Goal: Information Seeking & Learning: Learn about a topic

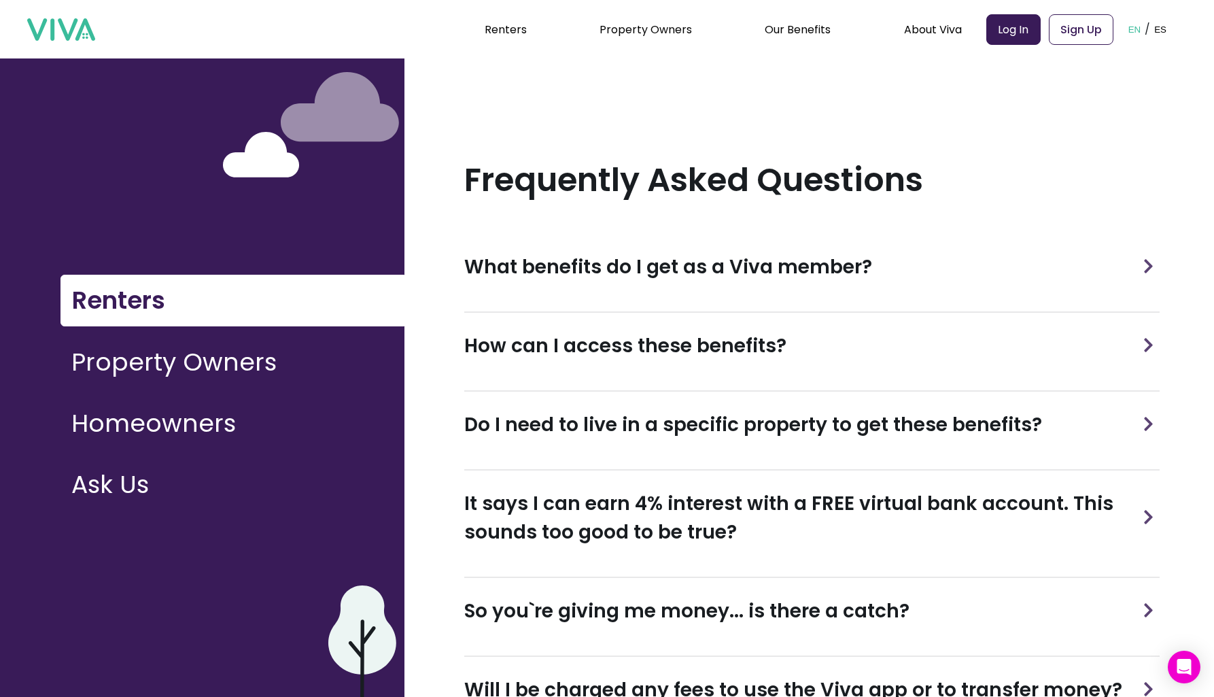
click at [237, 363] on button "Property Owners" at bounding box center [233, 362] width 344 height 50
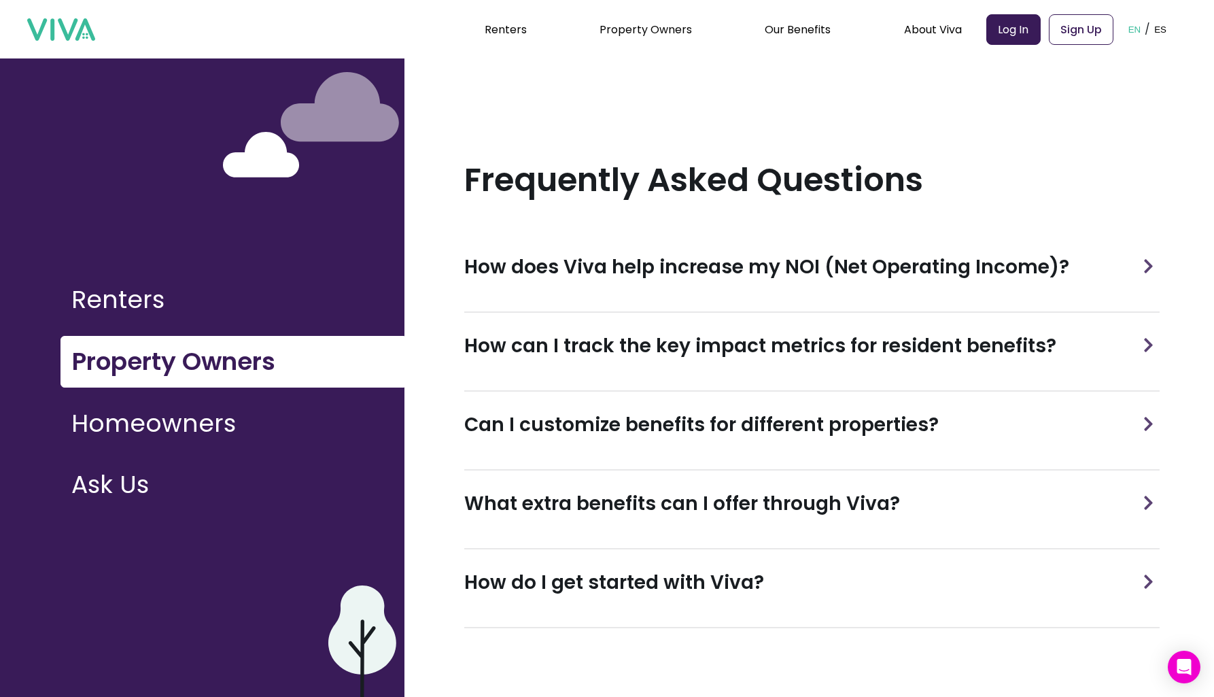
click at [684, 279] on h3 "How does Viva help increase my NOI (Net Operating Income)?" at bounding box center [766, 267] width 605 height 29
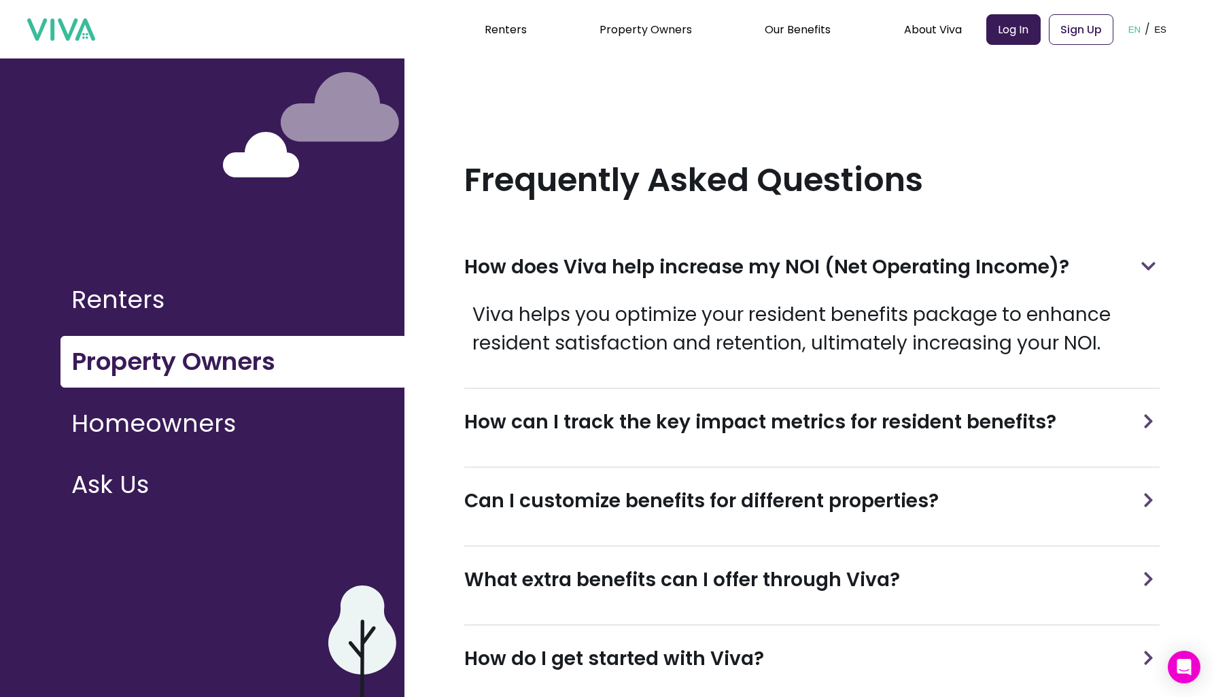
click at [634, 317] on p "Viva helps you optimize your resident benefits package to enhance resident sati…" at bounding box center [811, 328] width 695 height 57
click at [633, 317] on p "Viva helps you optimize your resident benefits package to enhance resident sati…" at bounding box center [811, 328] width 695 height 57
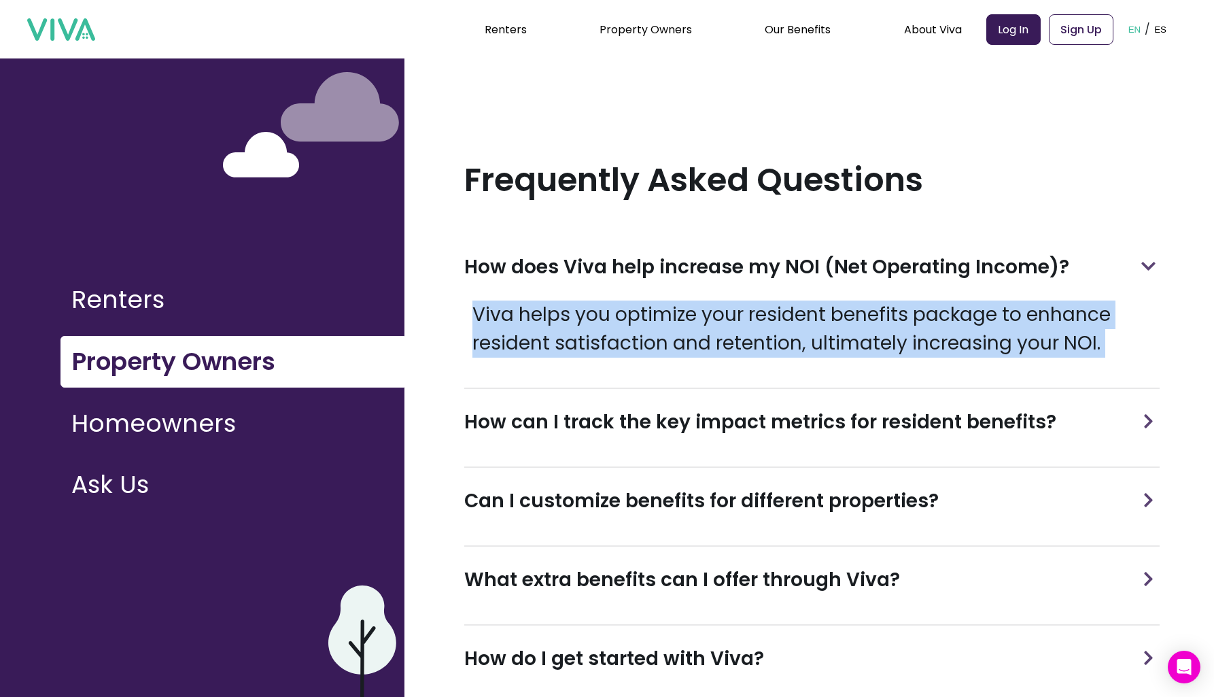
click at [633, 317] on p "Viva helps you optimize your resident benefits package to enhance resident sati…" at bounding box center [811, 328] width 695 height 57
click at [675, 317] on p "Viva helps you optimize your resident benefits package to enhance resident sati…" at bounding box center [811, 328] width 695 height 57
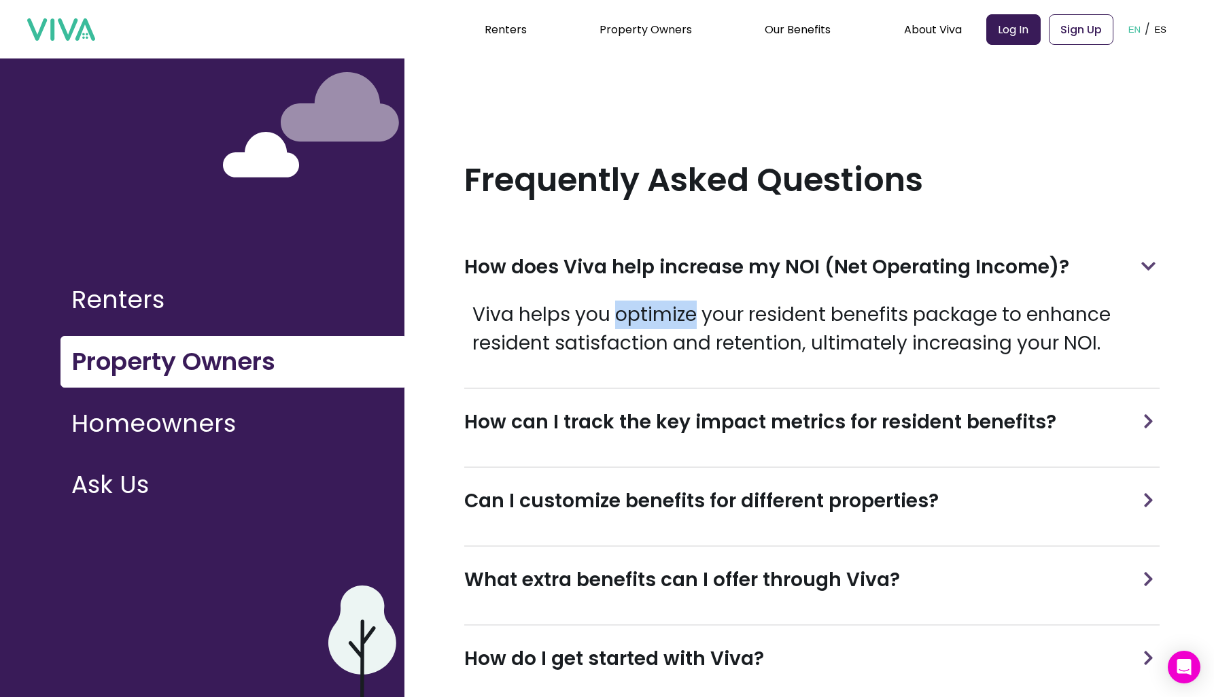
click at [675, 317] on p "Viva helps you optimize your resident benefits package to enhance resident sati…" at bounding box center [811, 328] width 695 height 57
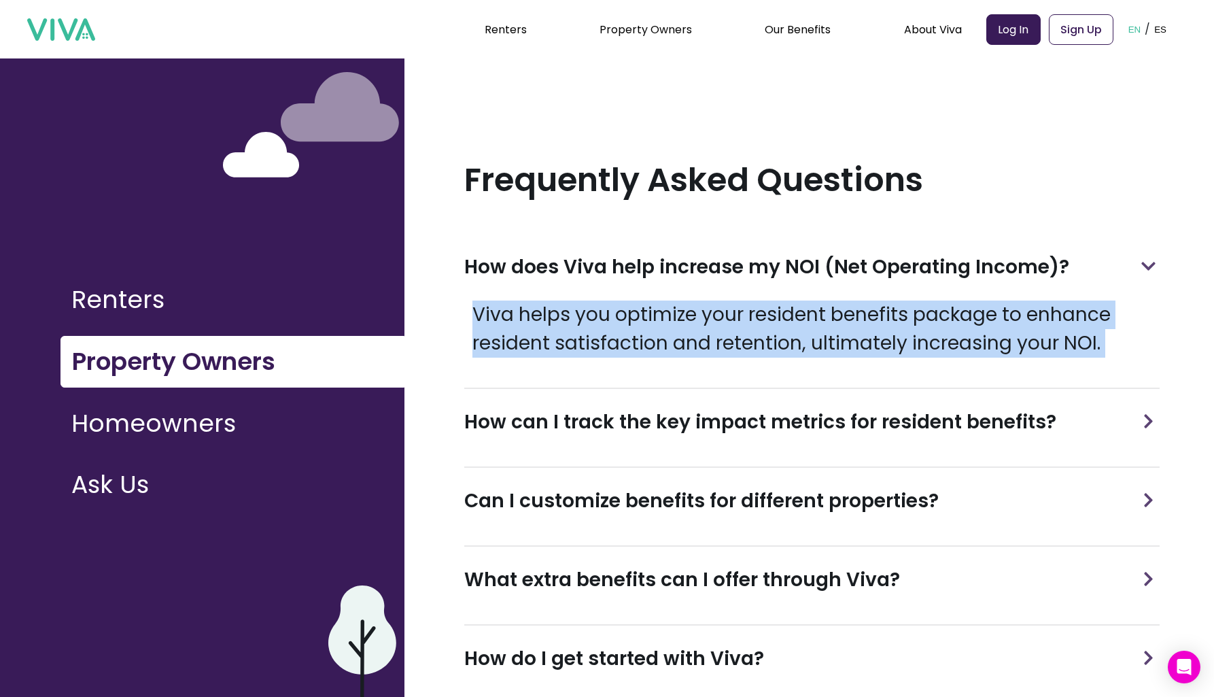
click at [675, 318] on p "Viva helps you optimize your resident benefits package to enhance resident sati…" at bounding box center [811, 328] width 695 height 57
click at [710, 320] on p "Viva helps you optimize your resident benefits package to enhance resident sati…" at bounding box center [811, 328] width 695 height 57
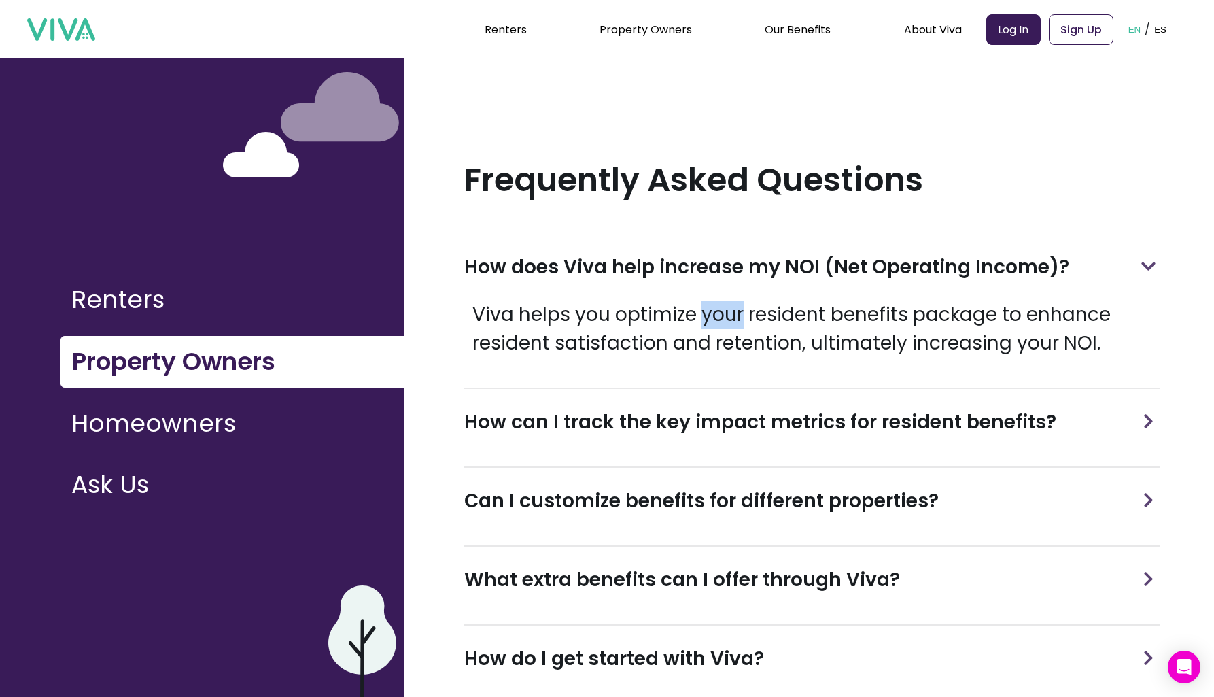
click at [710, 320] on p "Viva helps you optimize your resident benefits package to enhance resident sati…" at bounding box center [811, 328] width 695 height 57
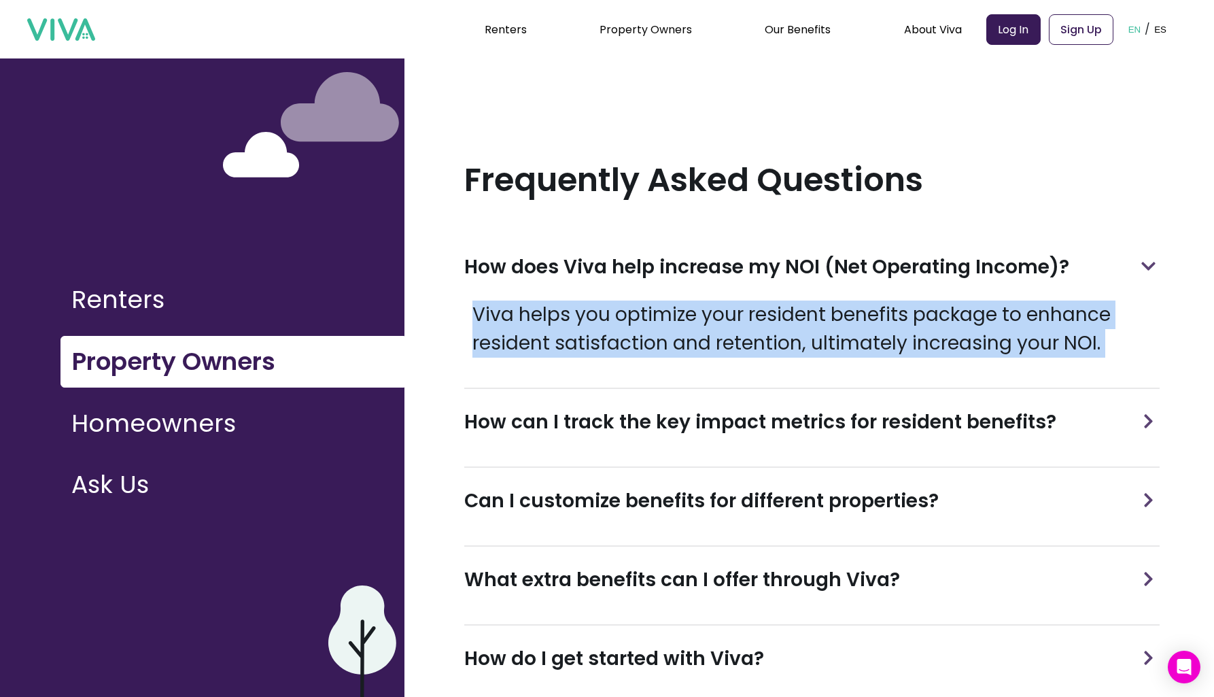
click at [710, 320] on p "Viva helps you optimize your resident benefits package to enhance resident sati…" at bounding box center [811, 328] width 695 height 57
click at [659, 320] on p "Viva helps you optimize your resident benefits package to enhance resident sati…" at bounding box center [811, 328] width 695 height 57
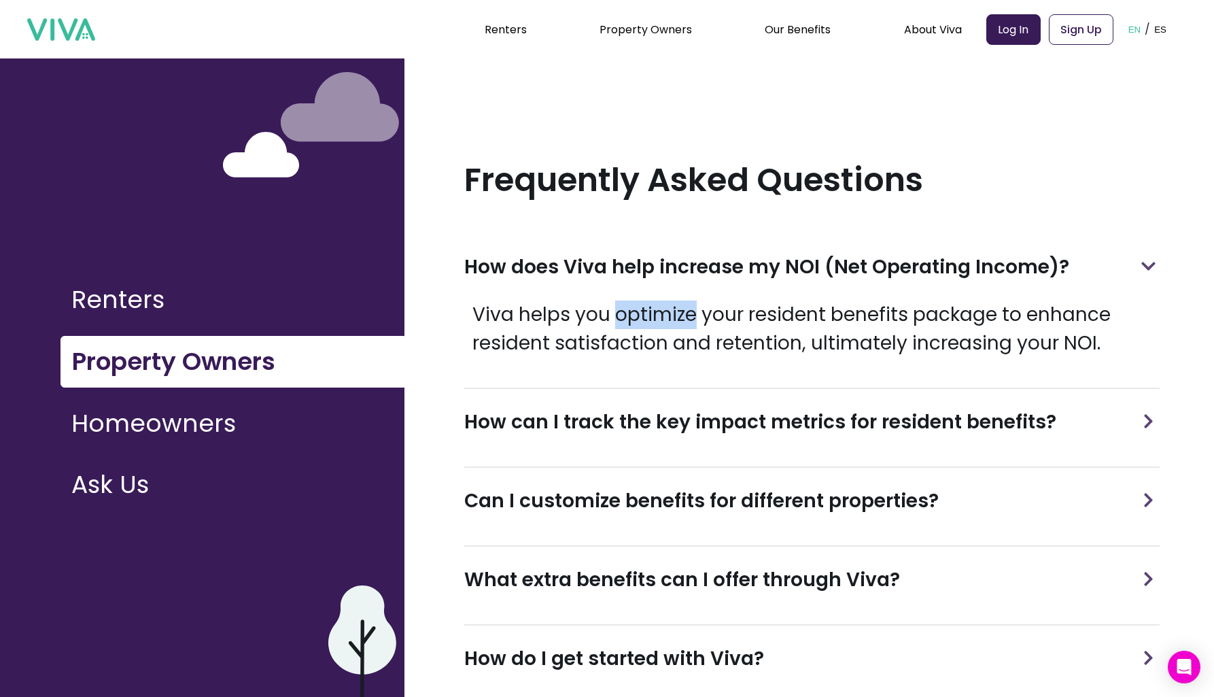
click at [659, 320] on p "Viva helps you optimize your resident benefits package to enhance resident sati…" at bounding box center [811, 328] width 695 height 57
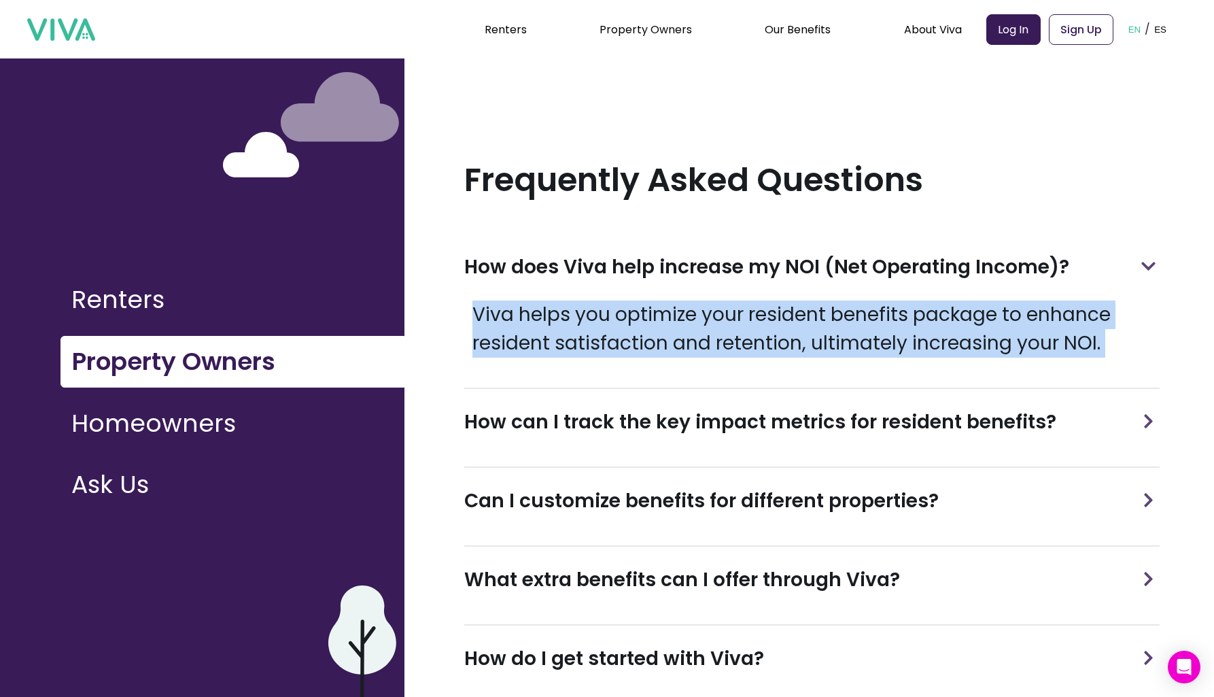
click at [659, 320] on p "Viva helps you optimize your resident benefits package to enhance resident sati…" at bounding box center [811, 328] width 695 height 57
click at [667, 315] on p "Viva helps you optimize your resident benefits package to enhance resident sati…" at bounding box center [811, 328] width 695 height 57
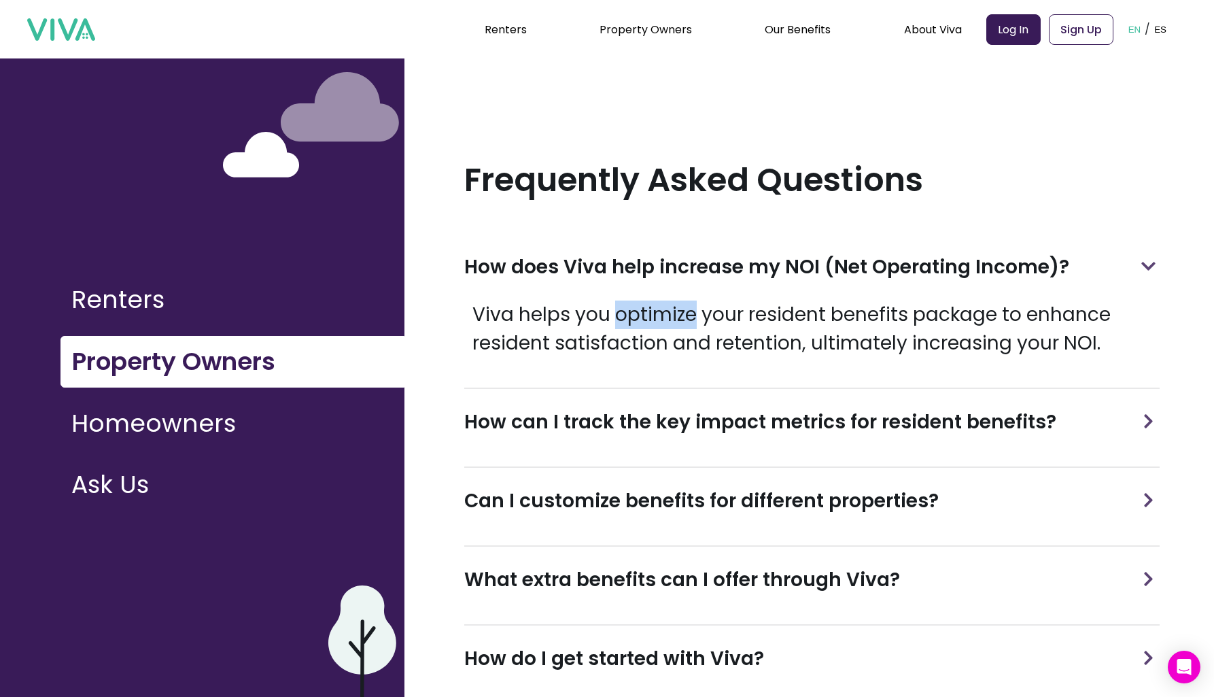
click at [667, 315] on p "Viva helps you optimize your resident benefits package to enhance resident sati…" at bounding box center [811, 328] width 695 height 57
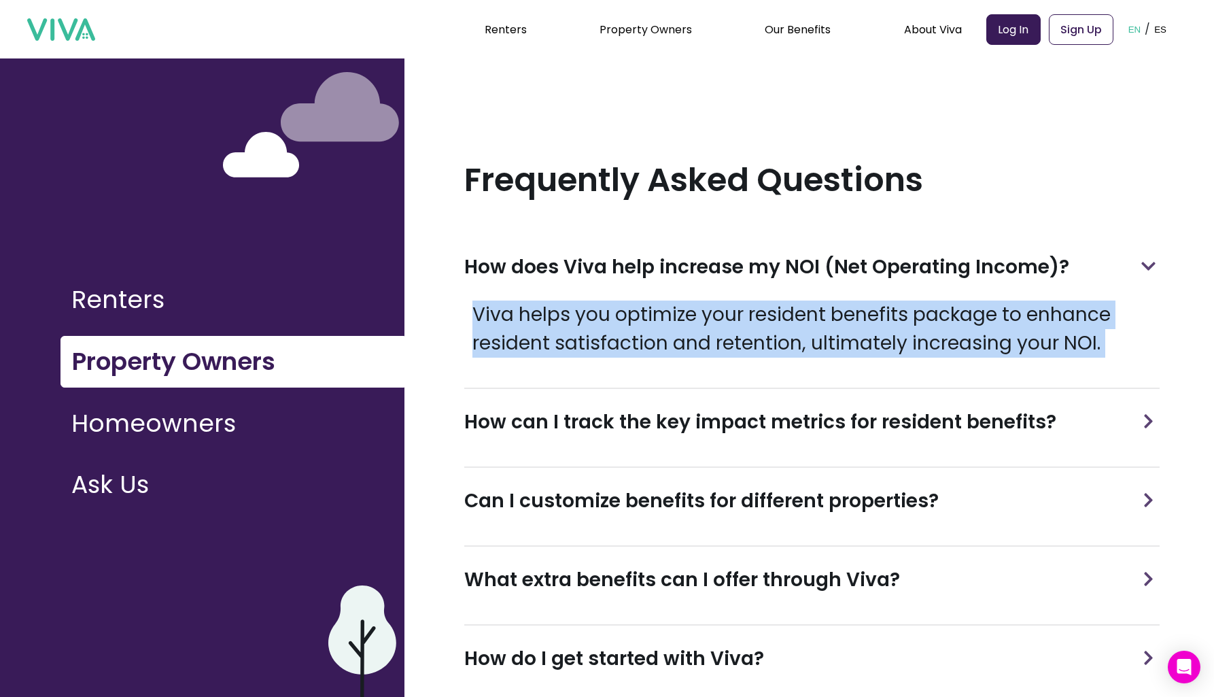
click at [651, 319] on p "Viva helps you optimize your resident benefits package to enhance resident sati…" at bounding box center [811, 328] width 695 height 57
click at [668, 319] on p "Viva helps you optimize your resident benefits package to enhance resident sati…" at bounding box center [811, 328] width 695 height 57
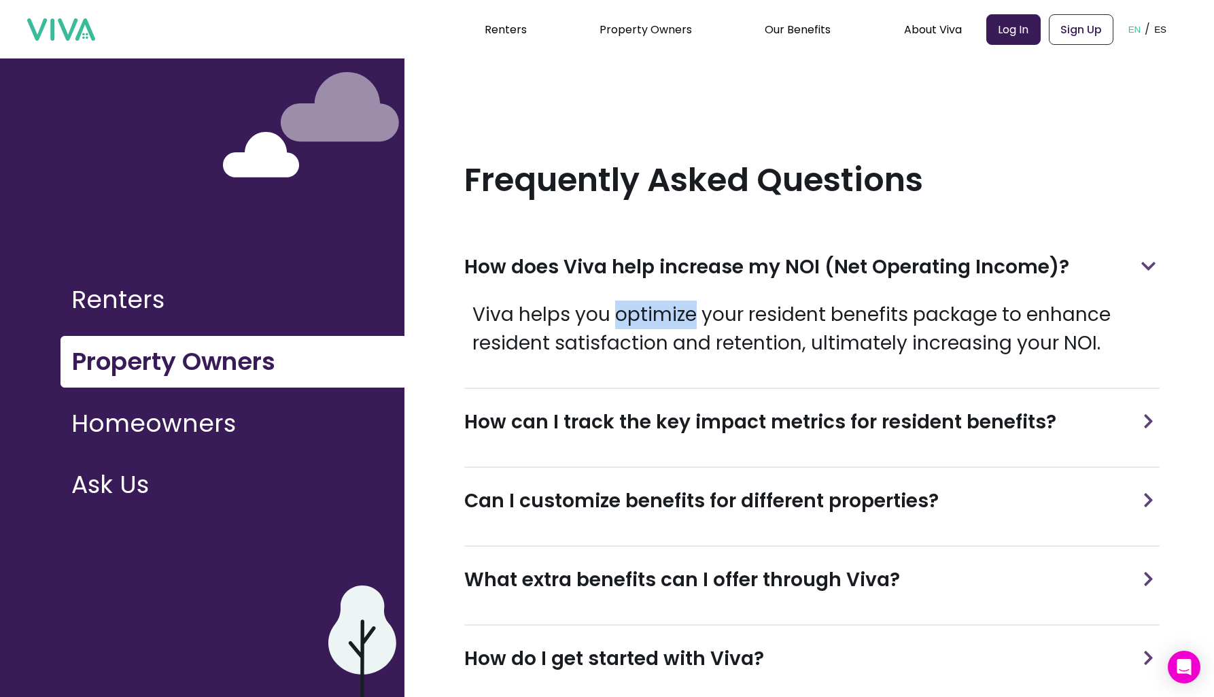
click at [668, 319] on p "Viva helps you optimize your resident benefits package to enhance resident sati…" at bounding box center [811, 328] width 695 height 57
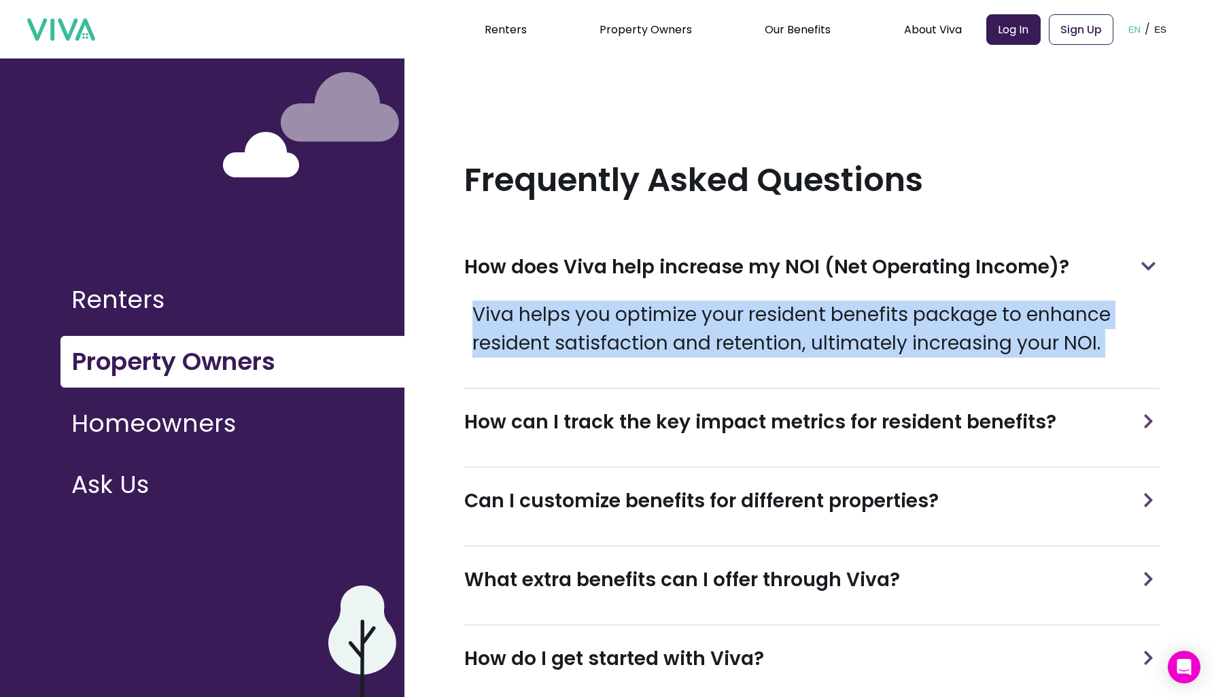
click at [668, 319] on p "Viva helps you optimize your resident benefits package to enhance resident sati…" at bounding box center [811, 328] width 695 height 57
click at [646, 311] on p "Viva helps you optimize your resident benefits package to enhance resident sati…" at bounding box center [811, 328] width 695 height 57
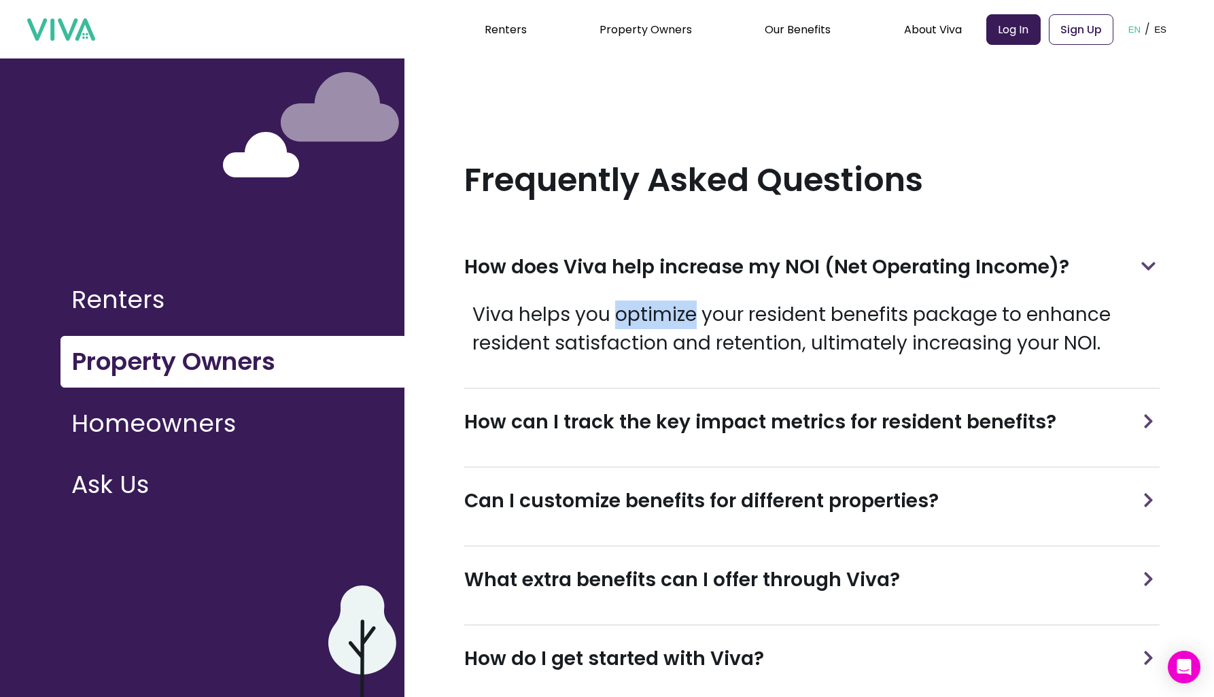
click at [646, 311] on p "Viva helps you optimize your resident benefits package to enhance resident sati…" at bounding box center [811, 328] width 695 height 57
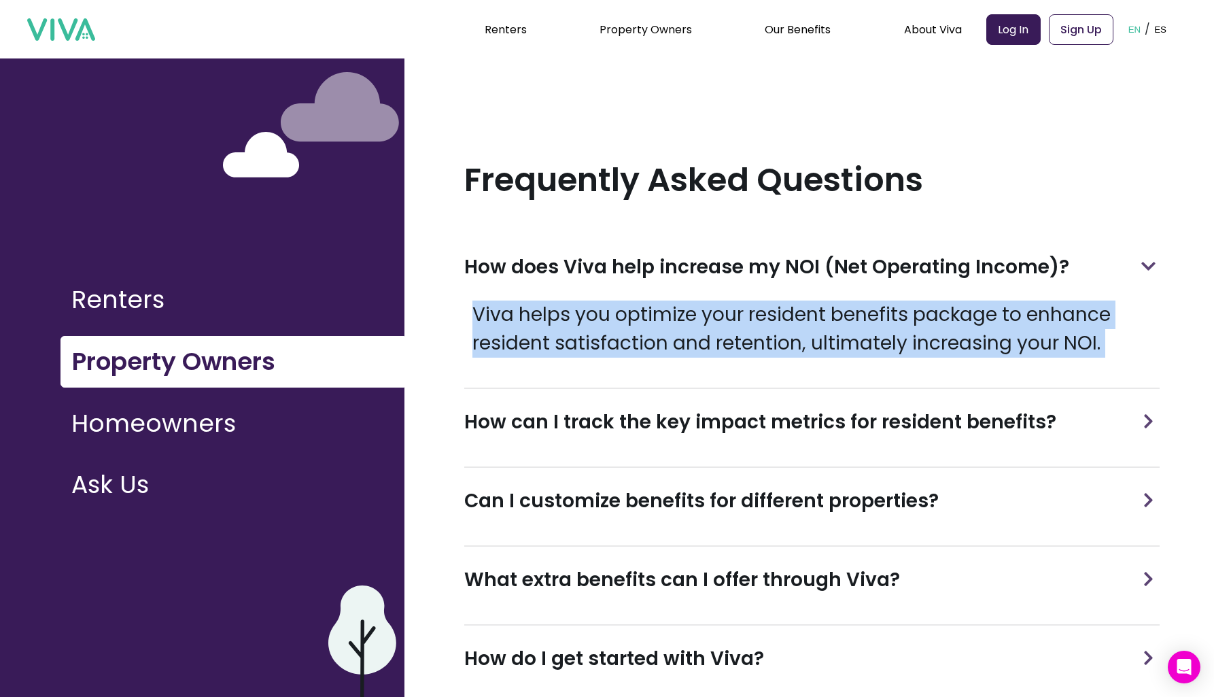
click at [646, 311] on p "Viva helps you optimize your resident benefits package to enhance resident sati…" at bounding box center [811, 328] width 695 height 57
click at [664, 315] on p "Viva helps you optimize your resident benefits package to enhance resident sati…" at bounding box center [811, 328] width 695 height 57
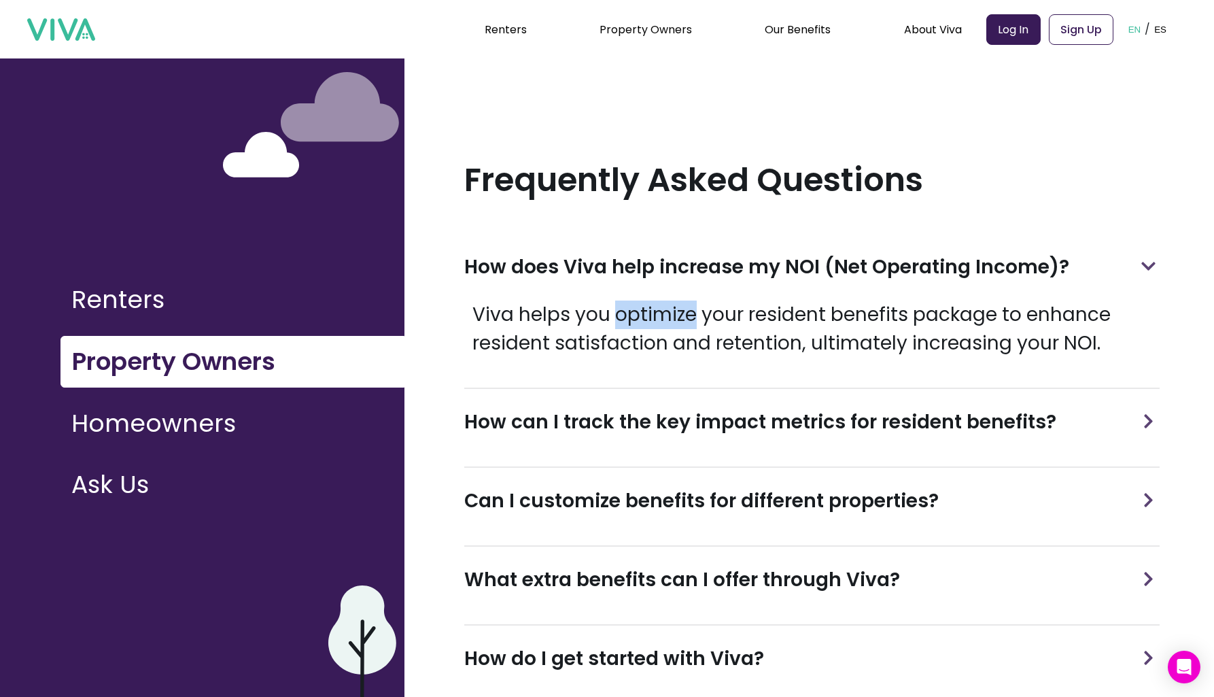
click at [664, 316] on p "Viva helps you optimize your resident benefits package to enhance resident sati…" at bounding box center [811, 328] width 695 height 57
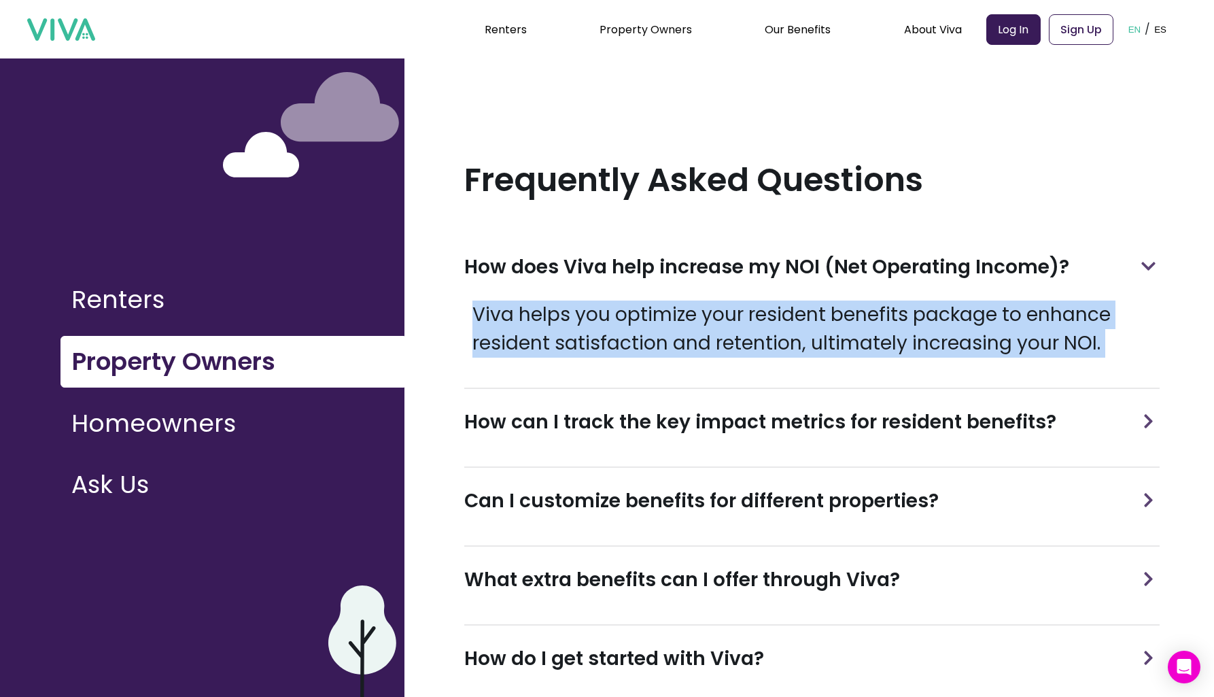
click at [664, 316] on p "Viva helps you optimize your resident benefits package to enhance resident sati…" at bounding box center [811, 328] width 695 height 57
click at [624, 317] on p "Viva helps you optimize your resident benefits package to enhance resident sati…" at bounding box center [811, 328] width 695 height 57
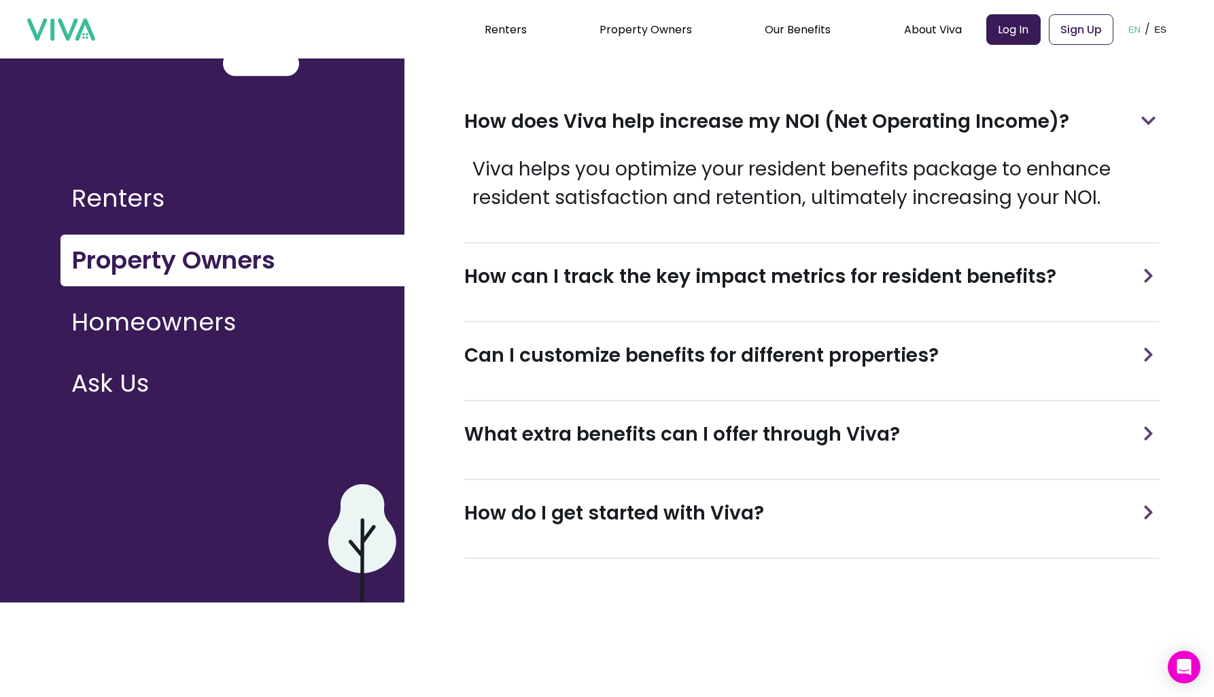
scroll to position [104, 0]
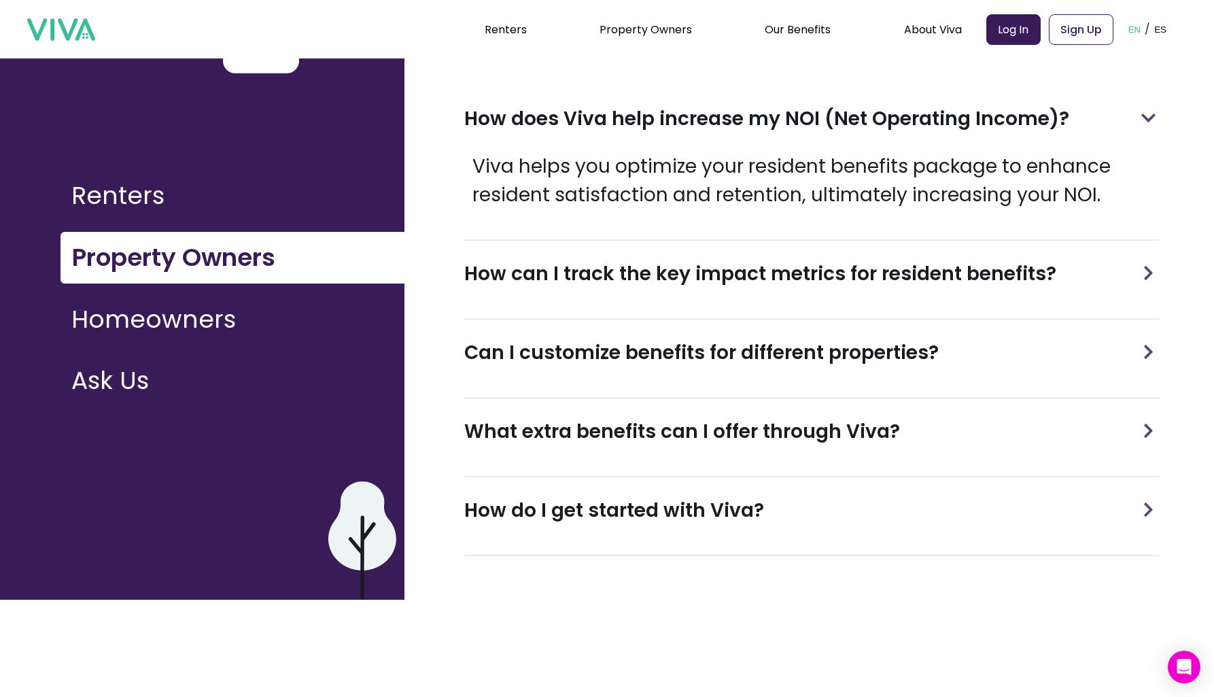
click at [659, 324] on div "Can I customize benefits for different properties?" at bounding box center [811, 353] width 695 height 67
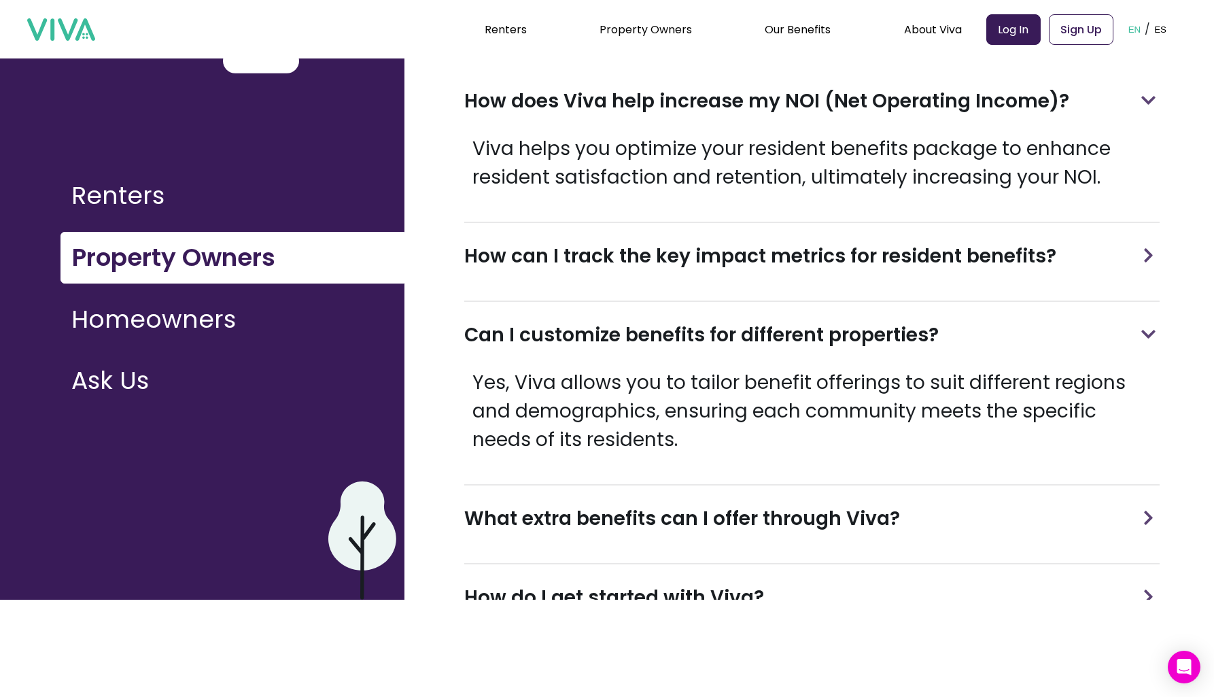
scroll to position [141, 0]
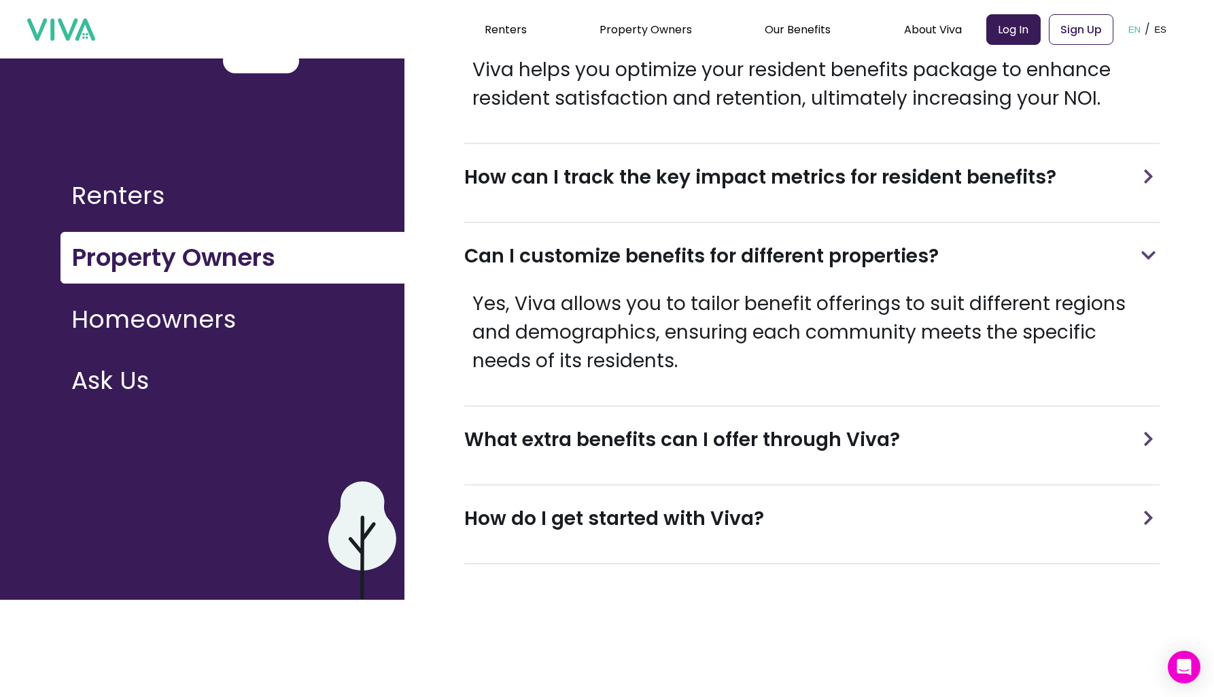
click at [719, 427] on h3 "What extra benefits can I offer through Viva?" at bounding box center [682, 440] width 436 height 29
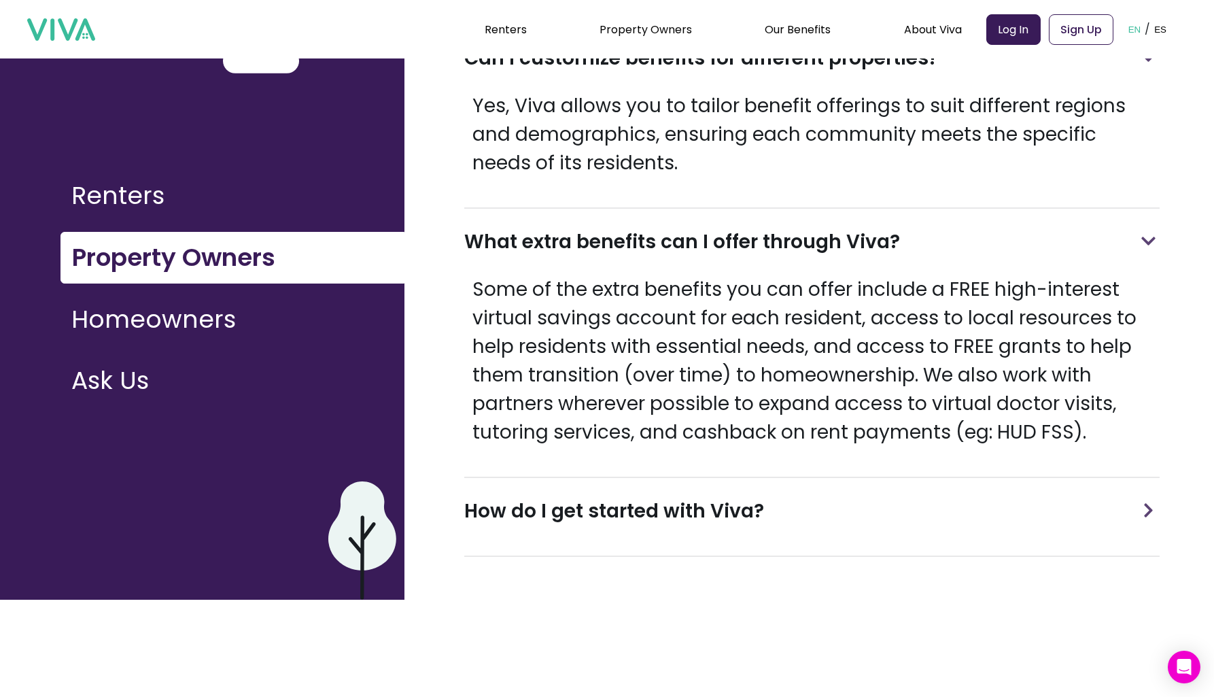
scroll to position [339, 0]
click at [713, 403] on p "Some of the extra benefits you can offer include a FREE high-interest virtual s…" at bounding box center [811, 360] width 695 height 171
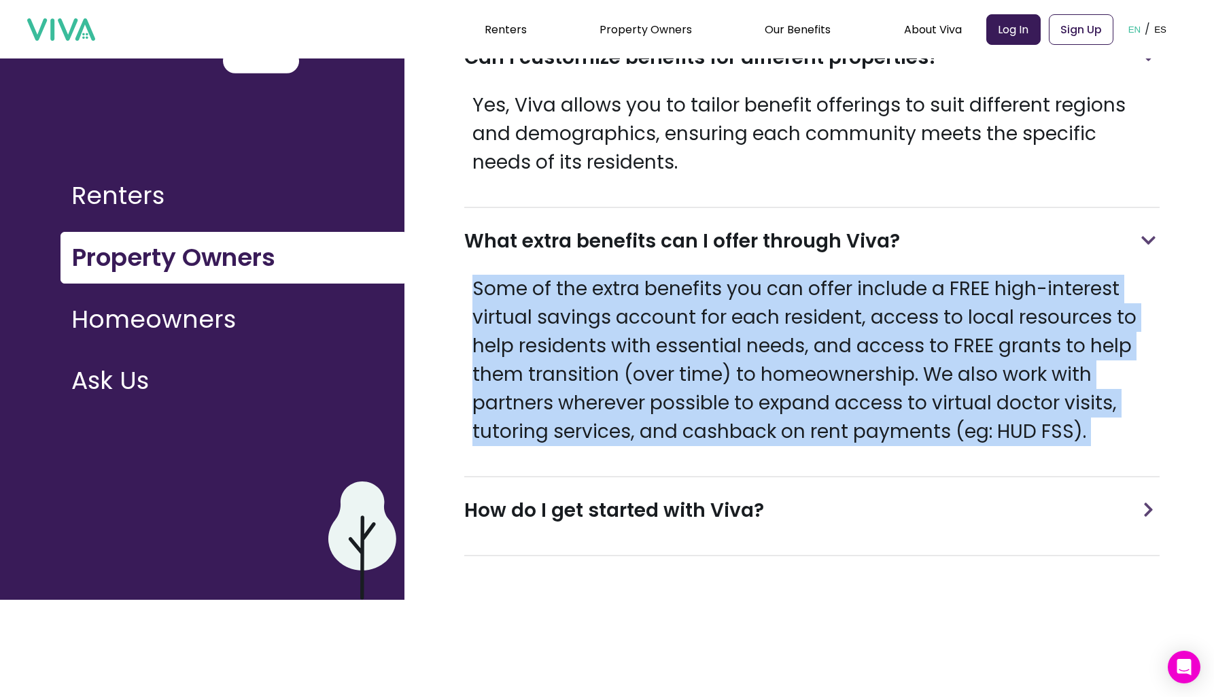
click at [713, 403] on p "Some of the extra benefits you can offer include a FREE high-interest virtual s…" at bounding box center [811, 360] width 695 height 171
click at [756, 443] on p "Some of the extra benefits you can offer include a FREE high-interest virtual s…" at bounding box center [811, 360] width 695 height 171
click at [775, 436] on p "Some of the extra benefits you can offer include a FREE high-interest virtual s…" at bounding box center [811, 360] width 695 height 171
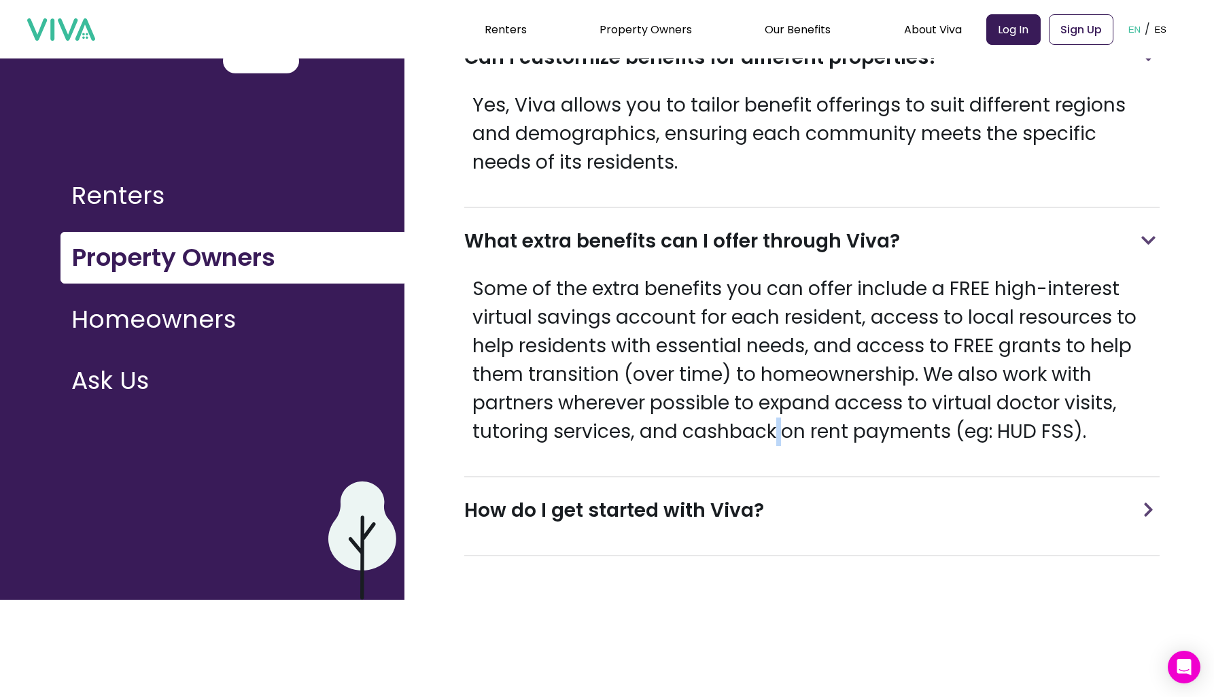
click at [775, 436] on p "Some of the extra benefits you can offer include a FREE high-interest virtual s…" at bounding box center [811, 360] width 695 height 171
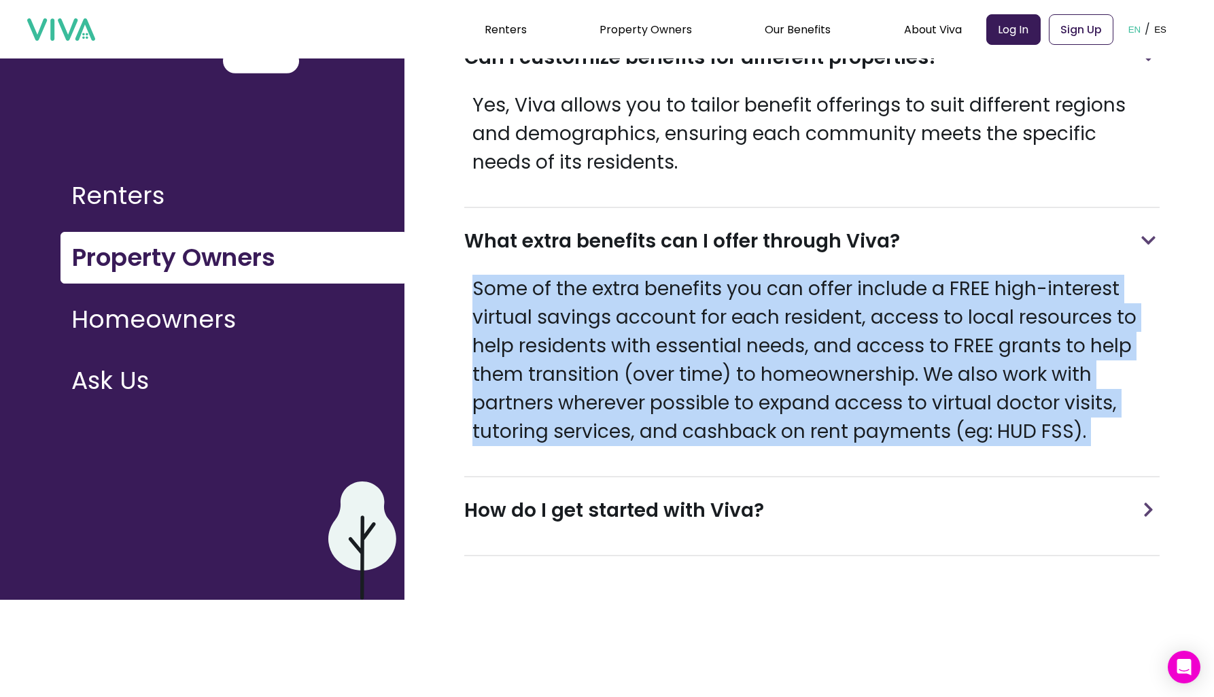
click at [775, 436] on p "Some of the extra benefits you can offer include a FREE high-interest virtual s…" at bounding box center [811, 360] width 695 height 171
click at [788, 436] on p "Some of the extra benefits you can offer include a FREE high-interest virtual s…" at bounding box center [811, 360] width 695 height 171
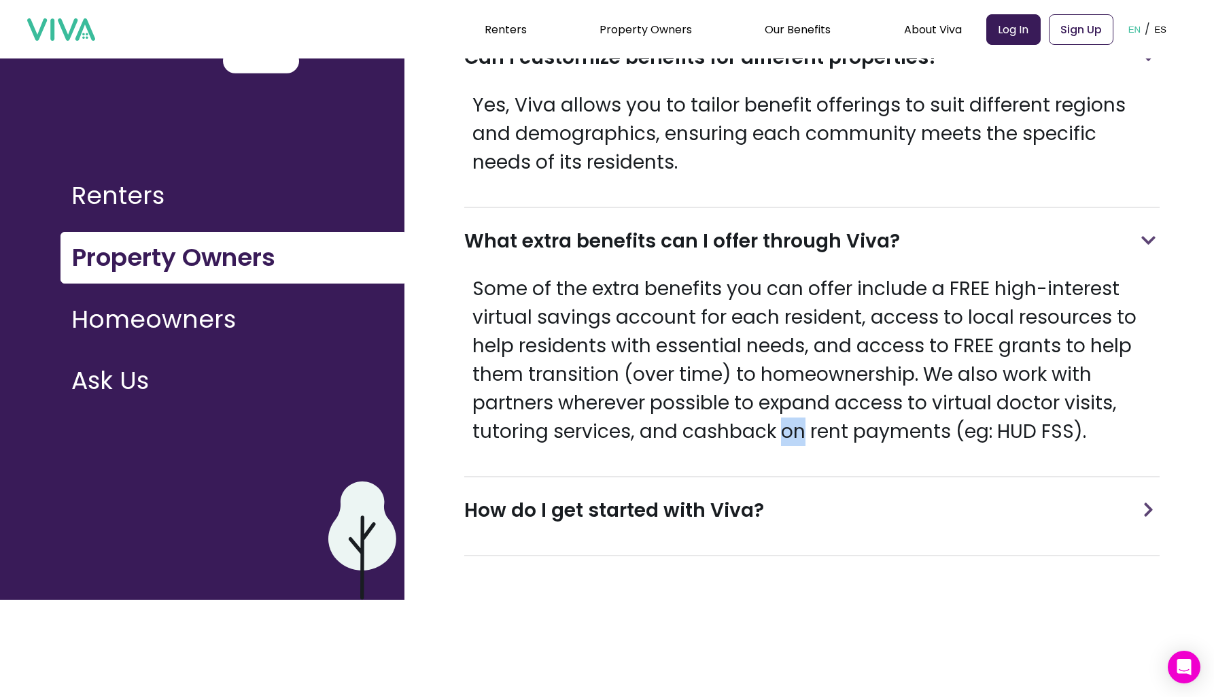
click at [788, 436] on p "Some of the extra benefits you can offer include a FREE high-interest virtual s…" at bounding box center [811, 360] width 695 height 171
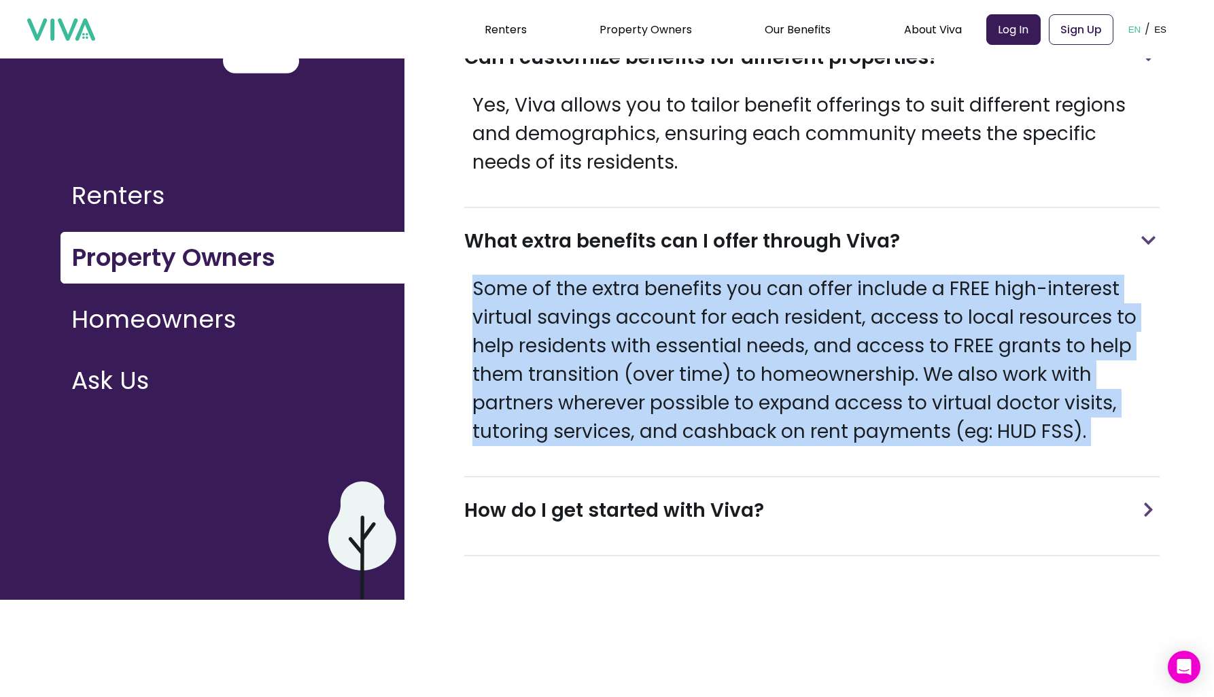
click at [788, 436] on p "Some of the extra benefits you can offer include a FREE high-interest virtual s…" at bounding box center [811, 360] width 695 height 171
click at [781, 436] on p "Some of the extra benefits you can offer include a FREE high-interest virtual s…" at bounding box center [811, 360] width 695 height 171
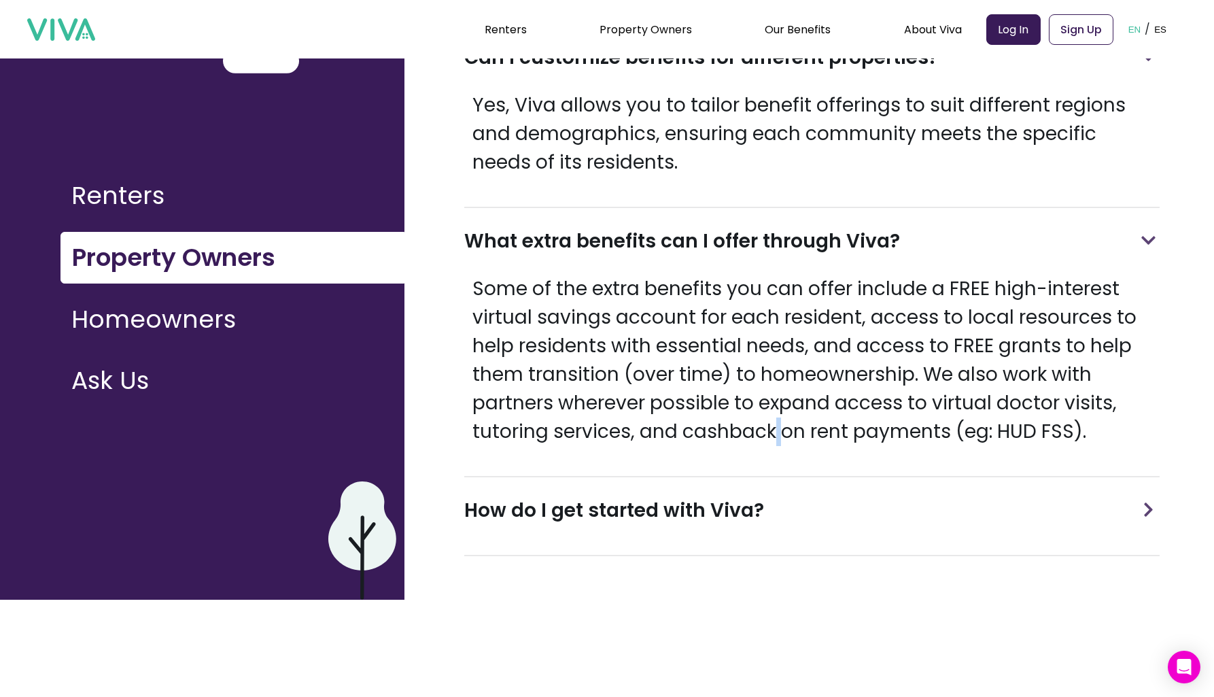
click at [781, 436] on p "Some of the extra benefits you can offer include a FREE high-interest virtual s…" at bounding box center [811, 360] width 695 height 171
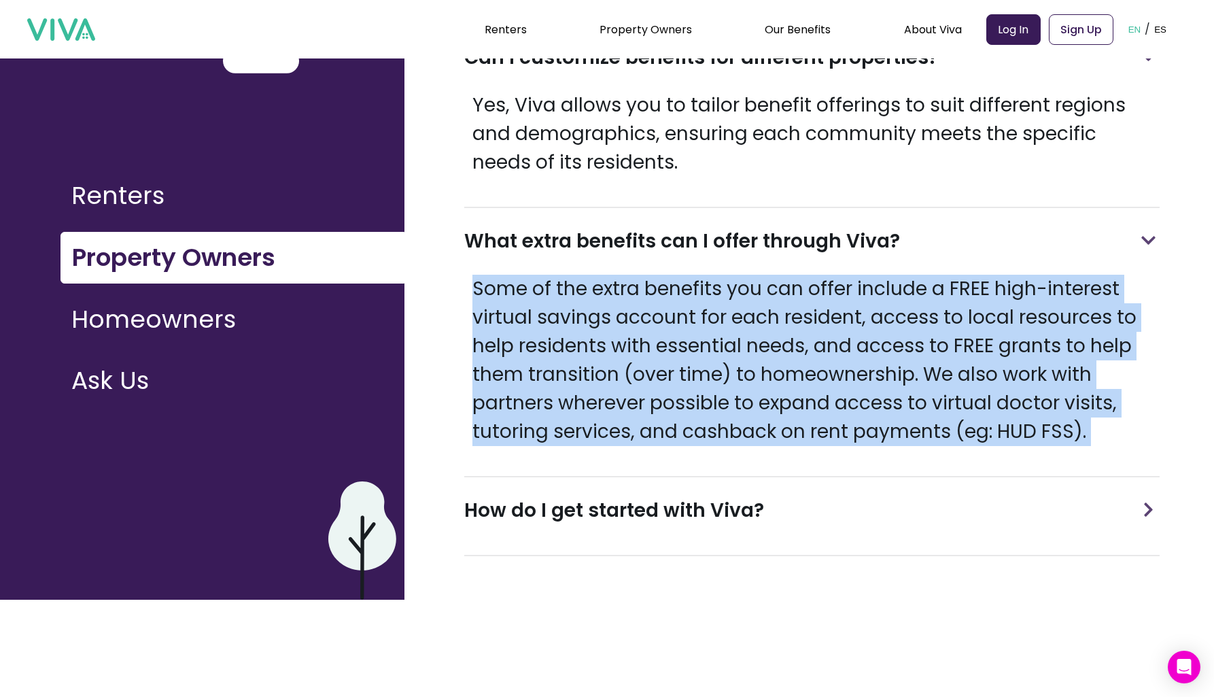
click at [781, 436] on p "Some of the extra benefits you can offer include a FREE high-interest virtual s…" at bounding box center [811, 360] width 695 height 171
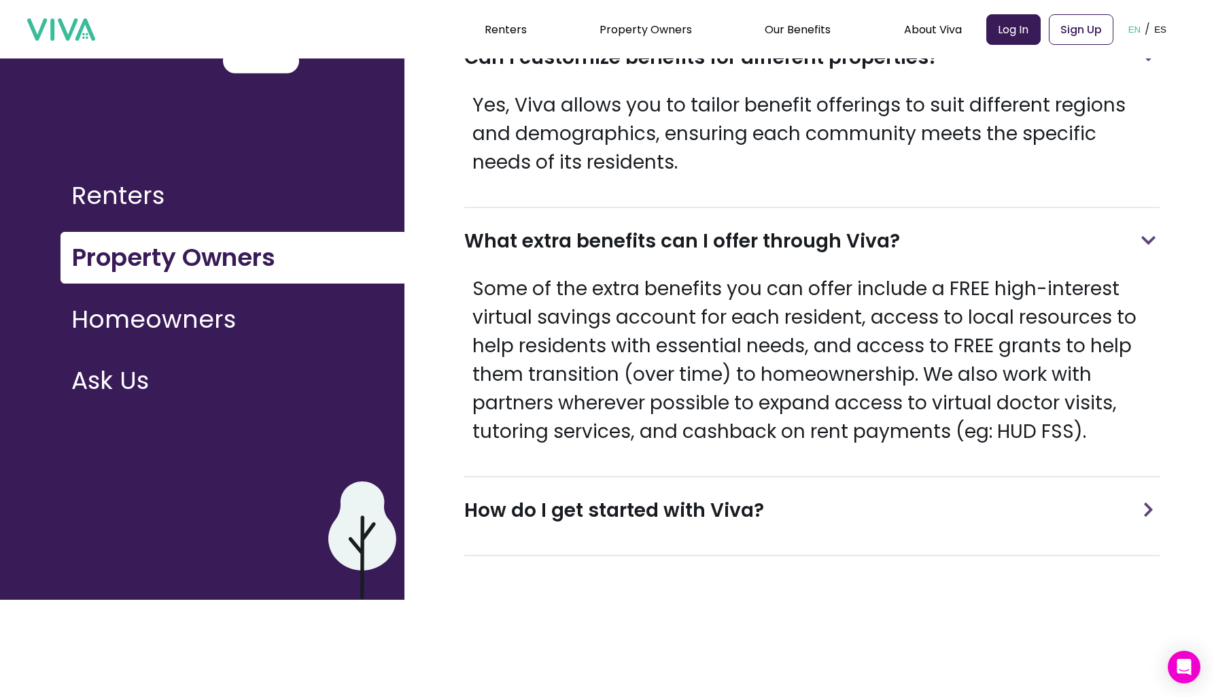
click at [796, 494] on div "How do I get started with Viva?" at bounding box center [811, 510] width 695 height 67
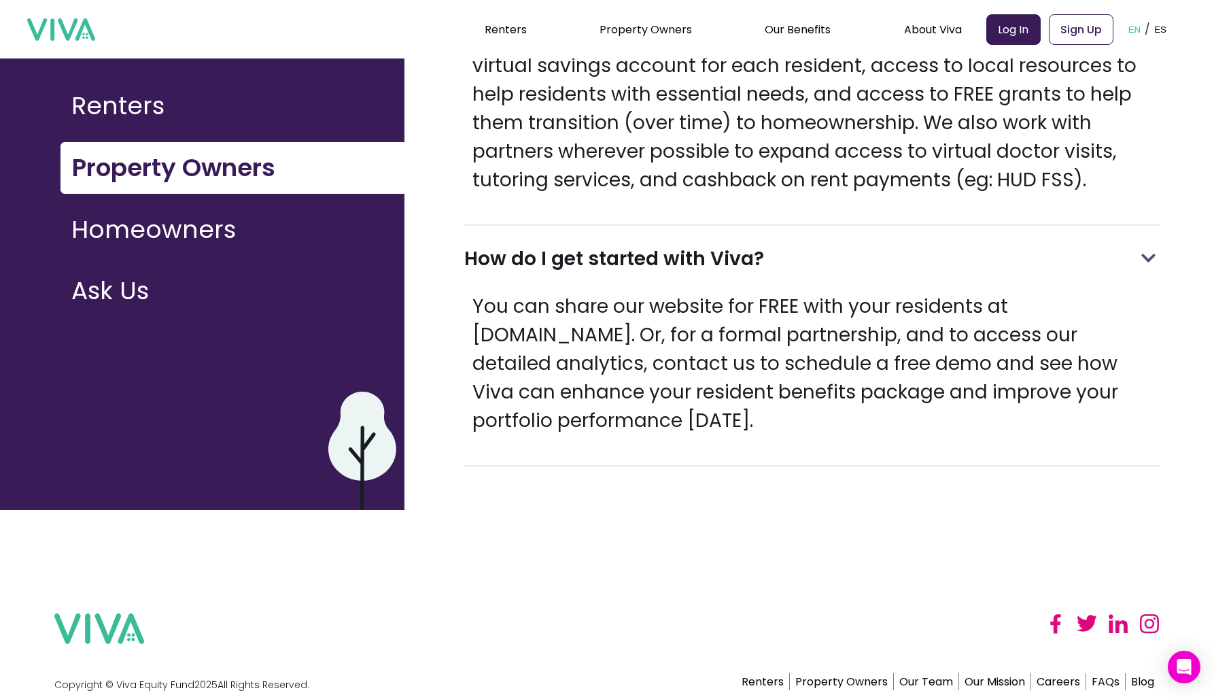
scroll to position [276, 0]
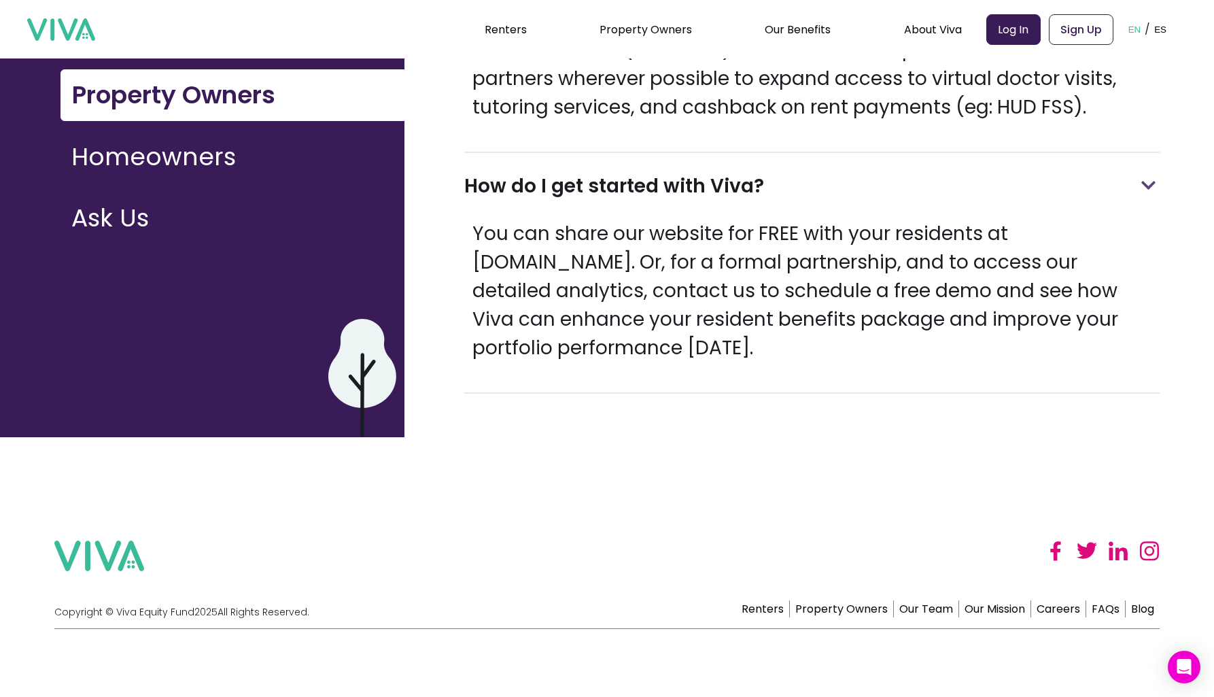
click at [751, 340] on p "You can share our website for FREE with your residents at [DOMAIN_NAME]. Or, fo…" at bounding box center [811, 291] width 695 height 143
click at [719, 334] on p "You can share our website for FREE with your residents at [DOMAIN_NAME]. Or, fo…" at bounding box center [811, 291] width 695 height 143
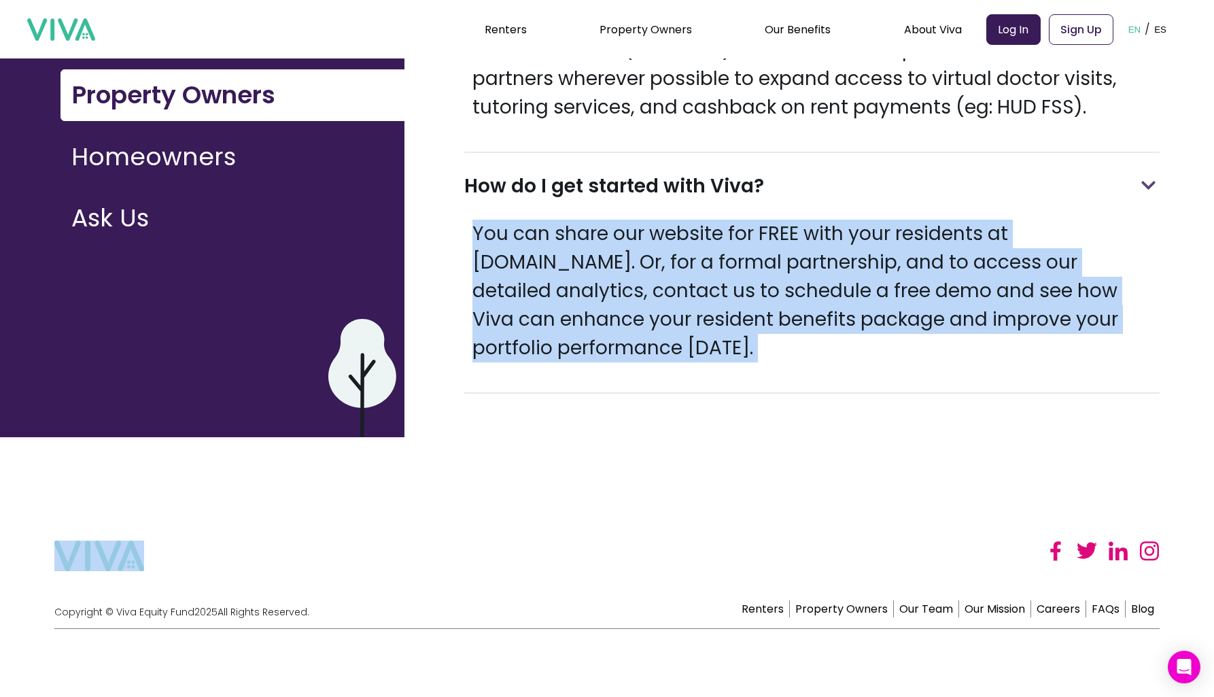
click at [719, 334] on p "You can share our website for FREE with your residents at [DOMAIN_NAME]. Or, fo…" at bounding box center [811, 291] width 695 height 143
click at [725, 336] on p "You can share our website for FREE with your residents at [DOMAIN_NAME]. Or, fo…" at bounding box center [811, 291] width 695 height 143
click at [729, 337] on p "You can share our website for FREE with your residents at [DOMAIN_NAME]. Or, fo…" at bounding box center [811, 291] width 695 height 143
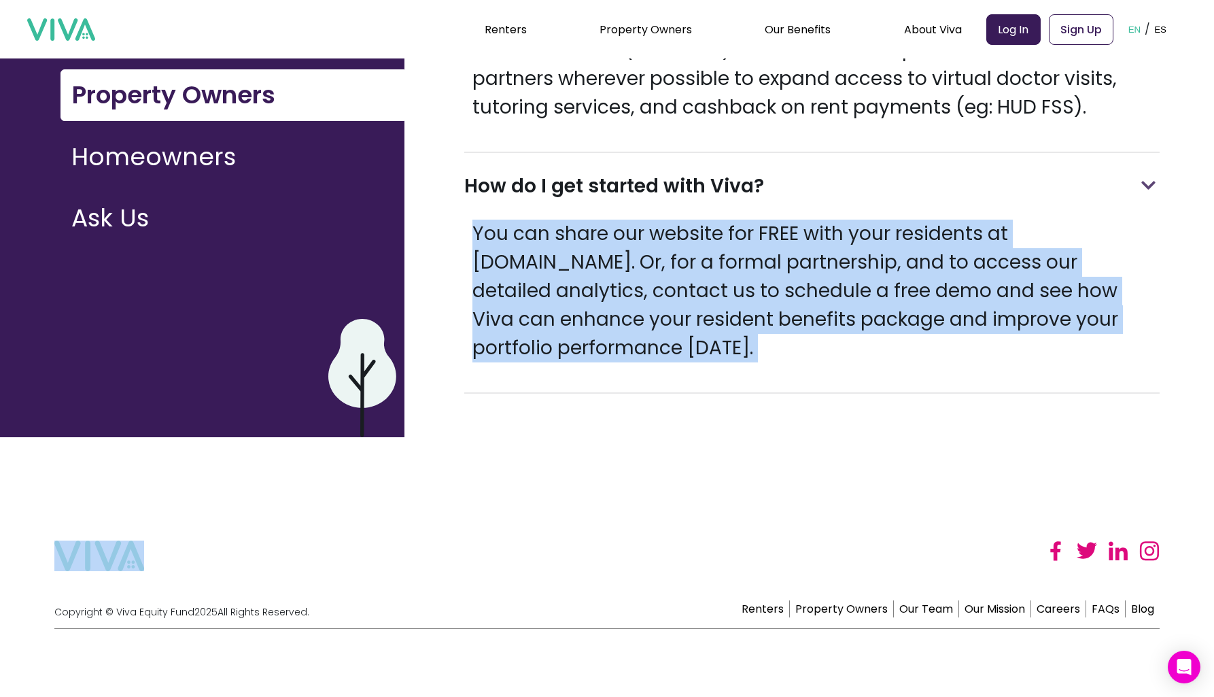
click at [729, 337] on p "You can share our website for FREE with your residents at [DOMAIN_NAME]. Or, fo…" at bounding box center [811, 291] width 695 height 143
click at [725, 337] on p "You can share our website for FREE with your residents at [DOMAIN_NAME]. Or, fo…" at bounding box center [811, 291] width 695 height 143
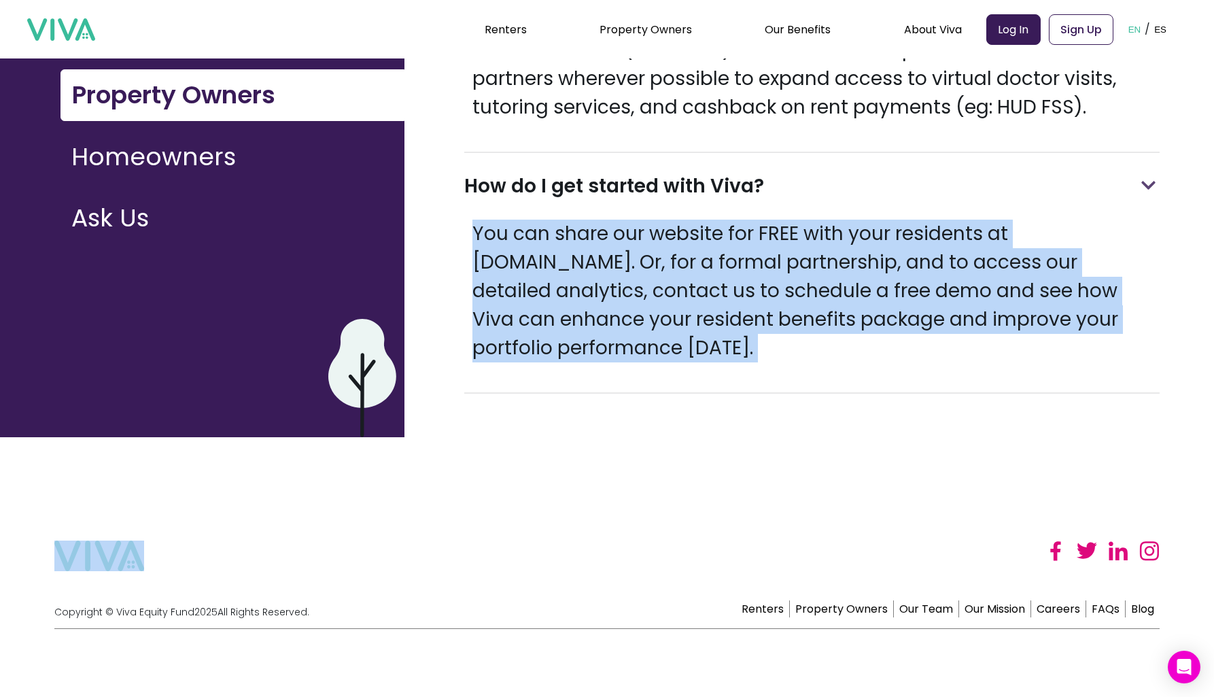
click at [726, 341] on p "You can share our website for FREE with your residents at [DOMAIN_NAME]. Or, fo…" at bounding box center [811, 291] width 695 height 143
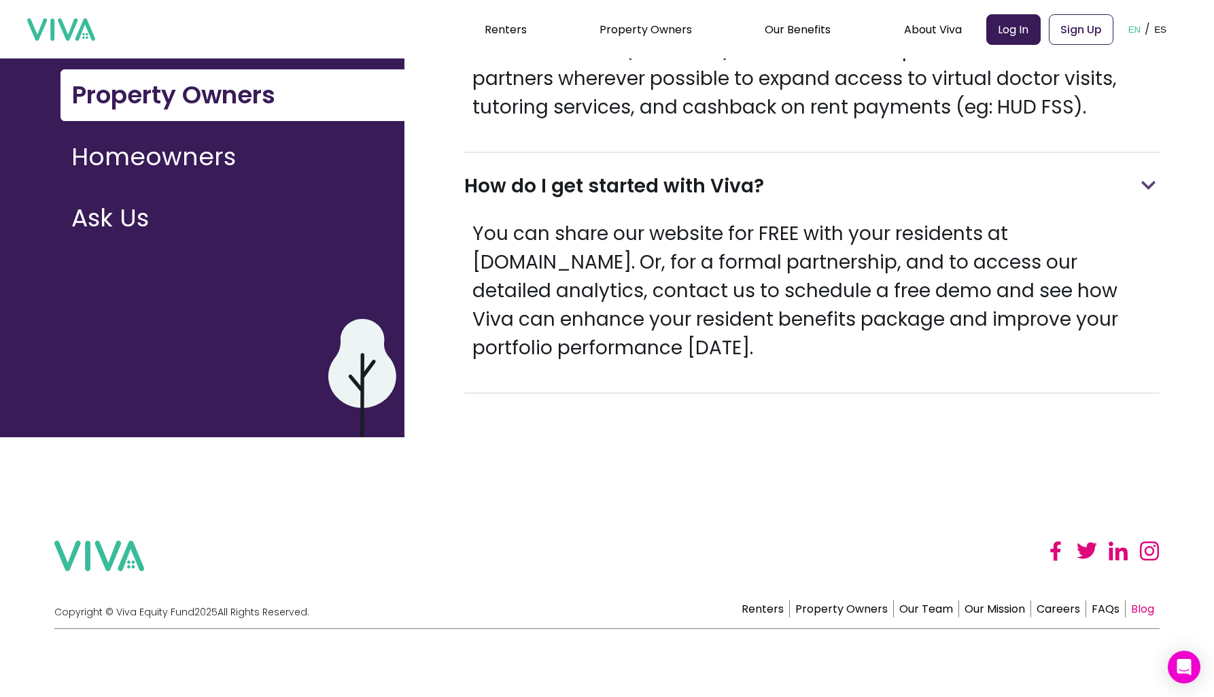
click at [1154, 606] on link "Blog" at bounding box center [1143, 608] width 34 height 17
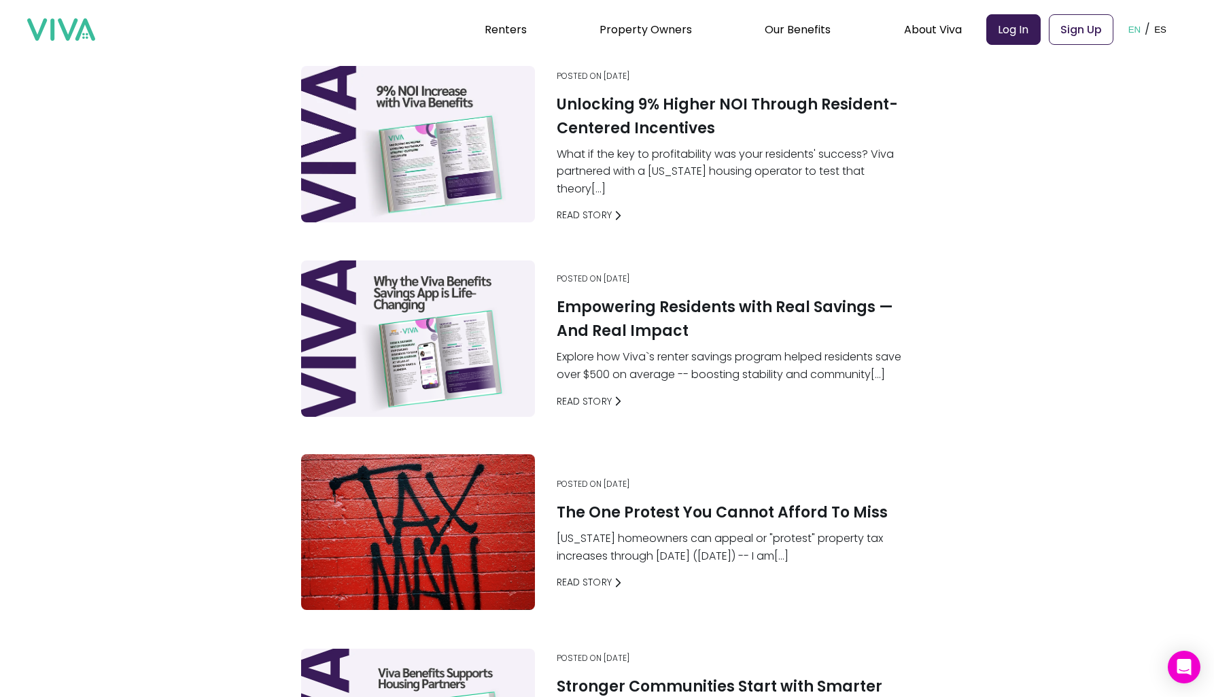
scroll to position [477, 0]
